Goal: Task Accomplishment & Management: Manage account settings

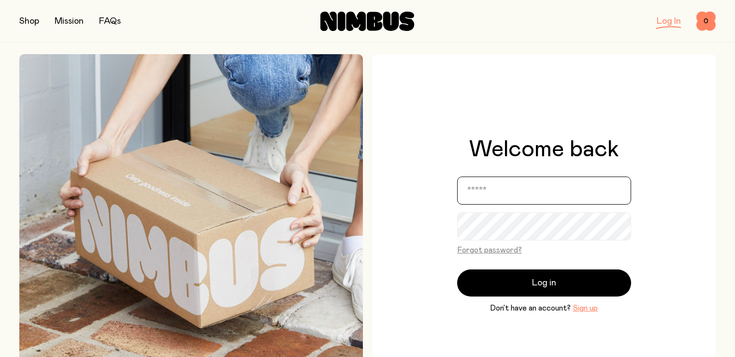
drag, startPoint x: 0, startPoint y: 0, endPoint x: 560, endPoint y: 193, distance: 592.9
click at [560, 193] on input "email" at bounding box center [544, 190] width 174 height 28
type input "**********"
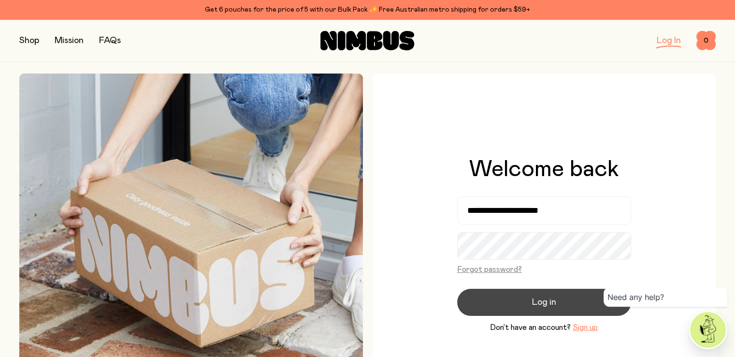
click at [538, 292] on button "Log in" at bounding box center [544, 301] width 174 height 27
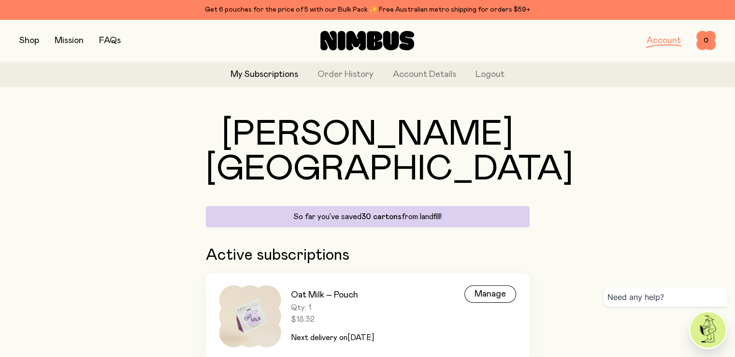
scroll to position [22, 0]
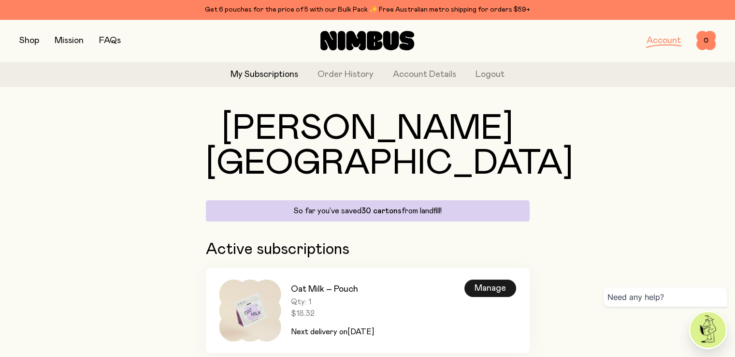
click at [497, 279] on div "Manage" at bounding box center [490, 287] width 52 height 17
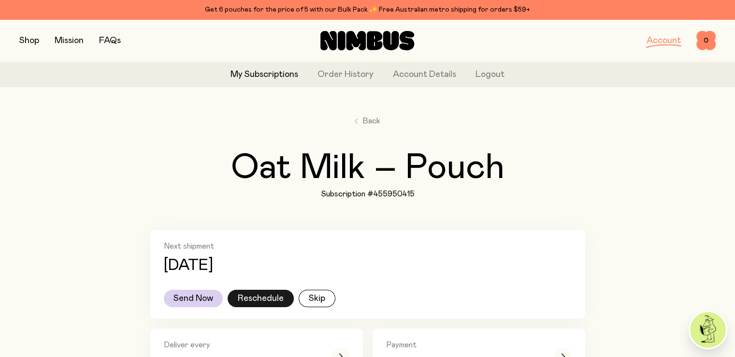
scroll to position [48, 0]
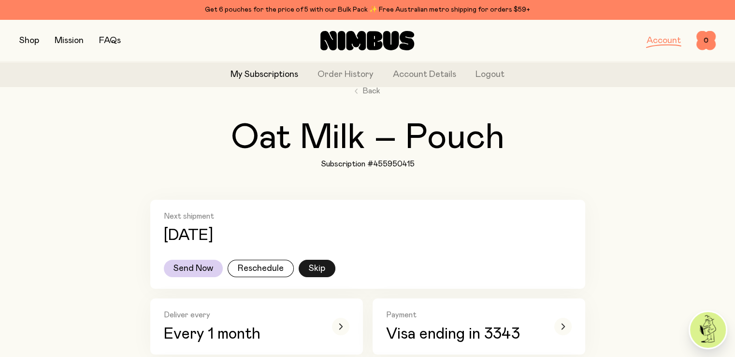
click at [320, 265] on button "Skip" at bounding box center [317, 267] width 37 height 17
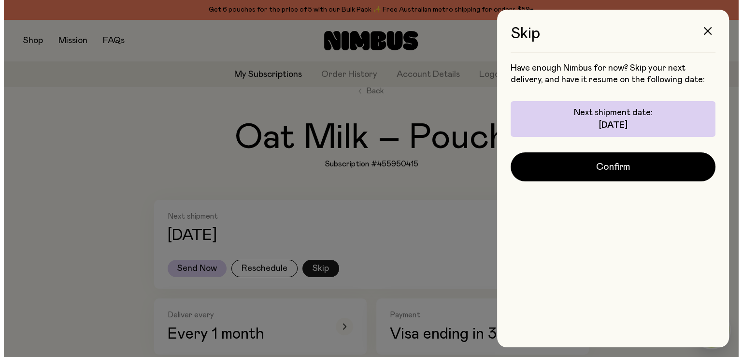
scroll to position [0, 0]
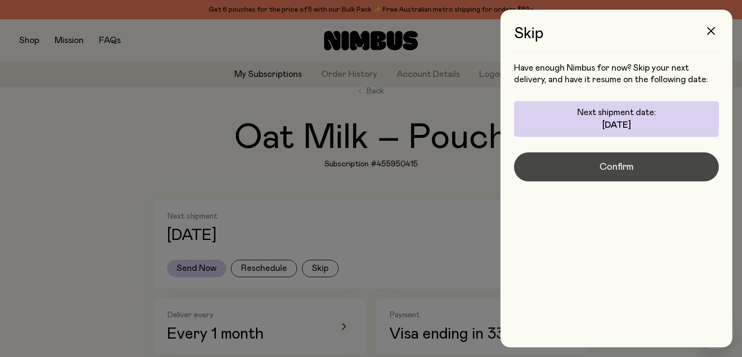
click at [624, 165] on span "Confirm" at bounding box center [617, 167] width 34 height 14
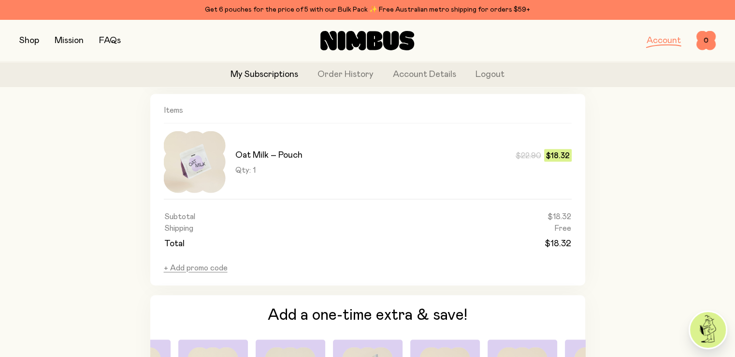
scroll to position [742, 0]
